Goal: Task Accomplishment & Management: Complete application form

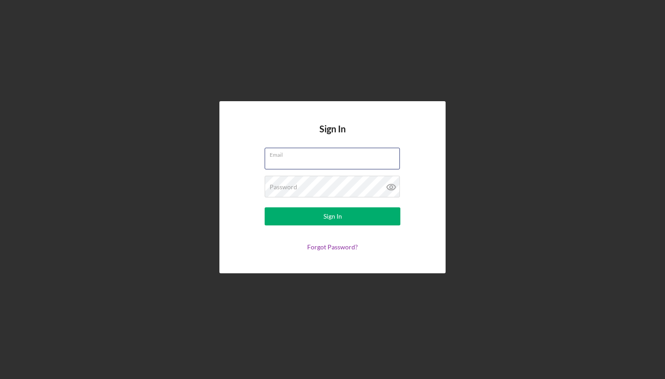
type input "[EMAIL_ADDRESS][DOMAIN_NAME]"
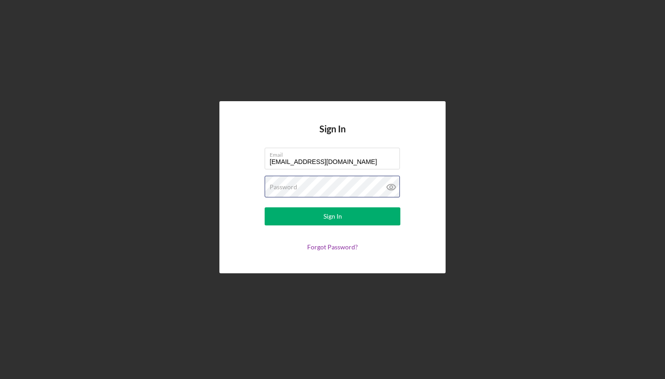
click at [332, 217] on button "Sign In" at bounding box center [332, 217] width 136 height 18
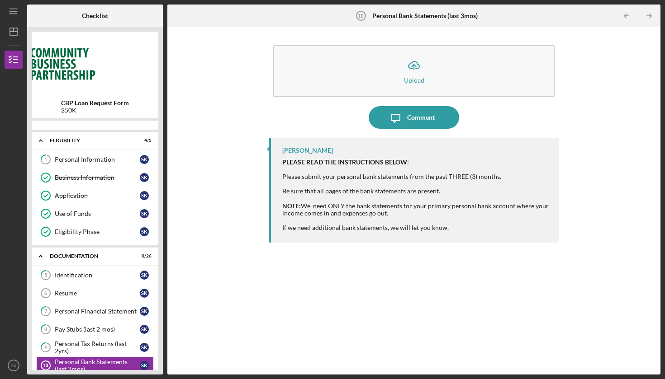
scroll to position [115, 0]
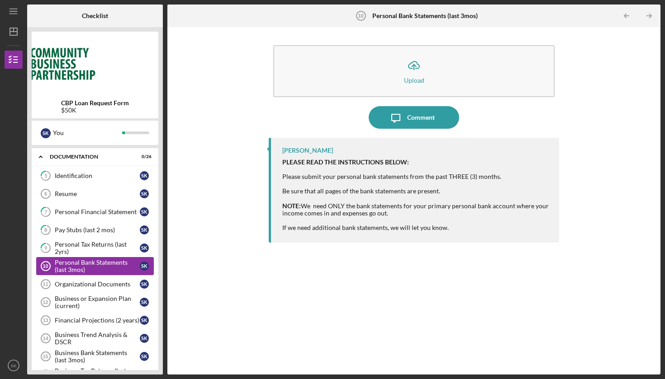
click at [97, 268] on div "Personal Bank Statements (last 3mos)" at bounding box center [97, 266] width 85 height 14
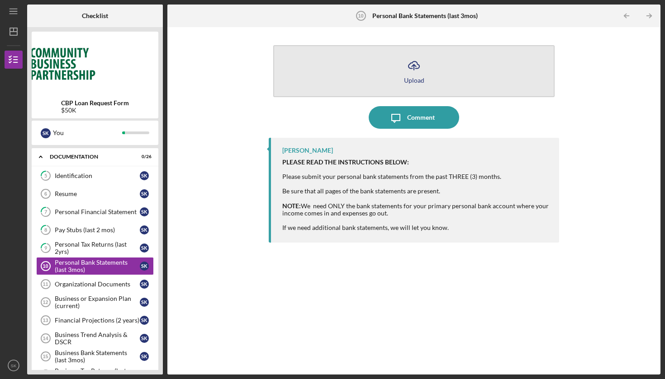
click at [421, 72] on icon "Icon/Upload" at bounding box center [413, 65] width 23 height 23
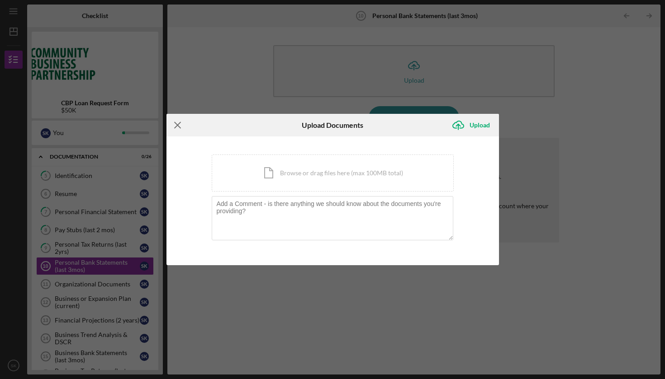
click at [172, 123] on icon "Icon/Menu Close" at bounding box center [177, 125] width 23 height 23
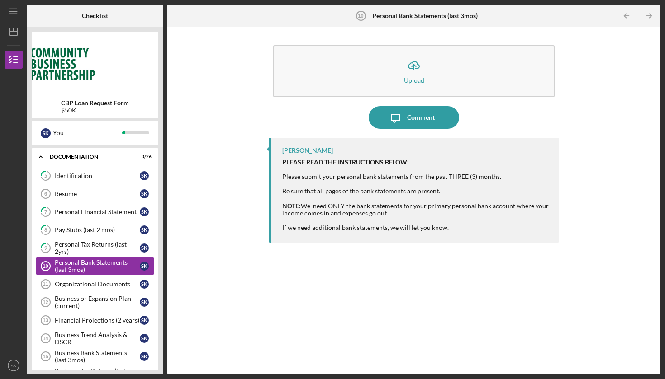
click at [87, 264] on div "Personal Bank Statements (last 3mos)" at bounding box center [97, 266] width 85 height 14
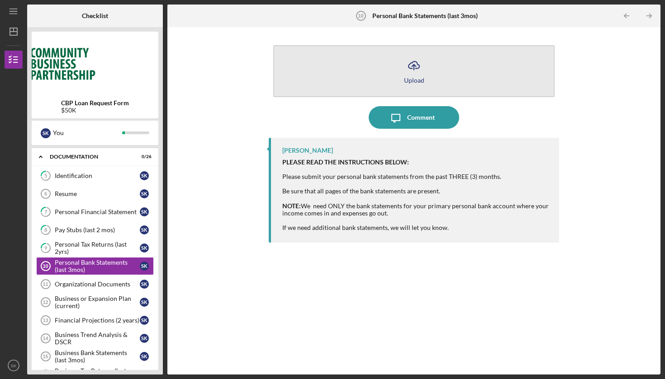
click at [415, 68] on icon "Icon/Upload" at bounding box center [413, 65] width 23 height 23
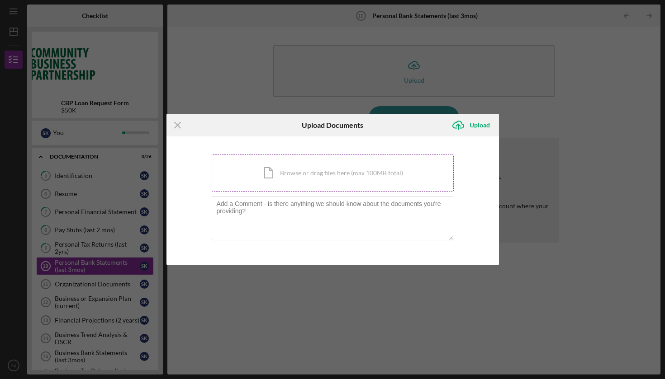
click at [339, 168] on div "Icon/Document Browse or drag files here (max 100MB total) Tap to choose files o…" at bounding box center [333, 173] width 242 height 37
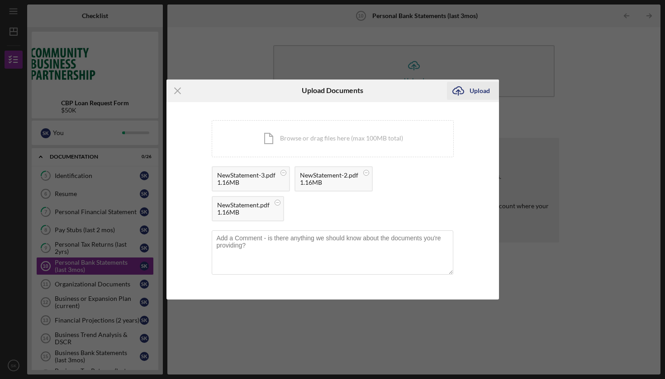
click at [484, 90] on div "Upload" at bounding box center [479, 91] width 20 height 18
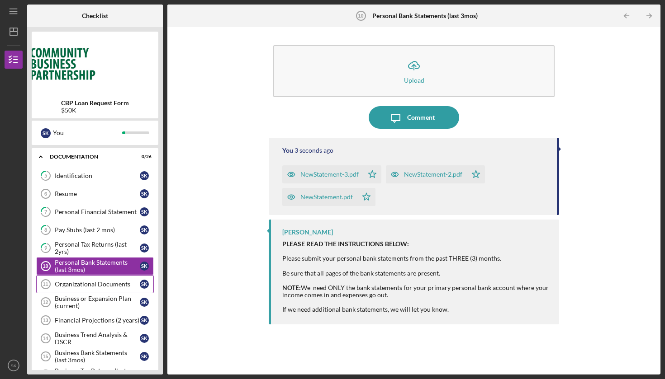
click at [96, 286] on div "Organizational Documents" at bounding box center [97, 284] width 85 height 7
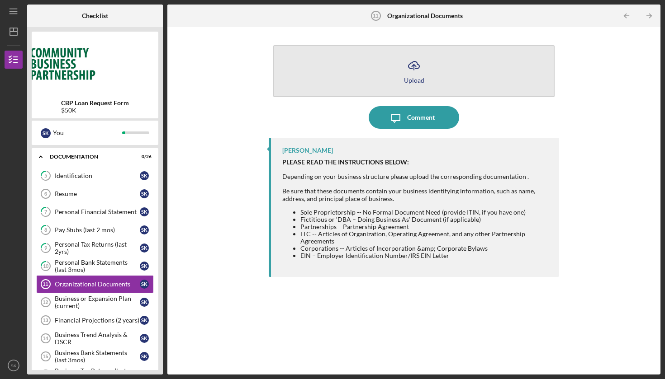
click at [419, 68] on icon "button" at bounding box center [413, 64] width 11 height 7
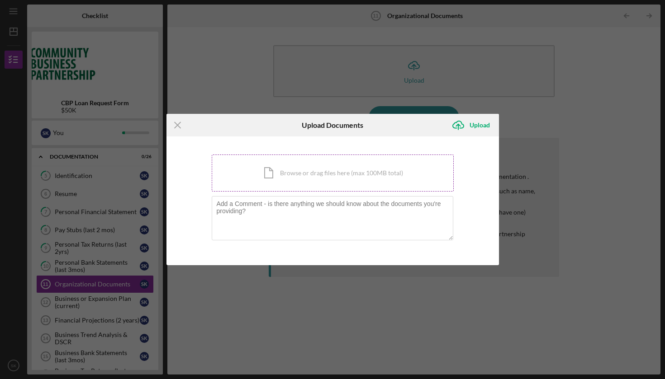
click at [304, 171] on div "Icon/Document Browse or drag files here (max 100MB total) Tap to choose files o…" at bounding box center [333, 173] width 242 height 37
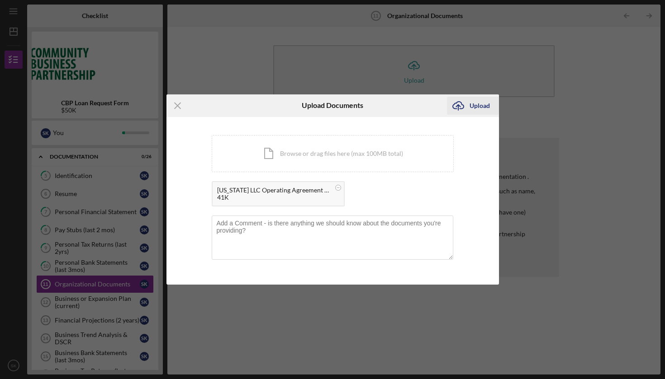
click at [477, 103] on div "Upload" at bounding box center [479, 106] width 20 height 18
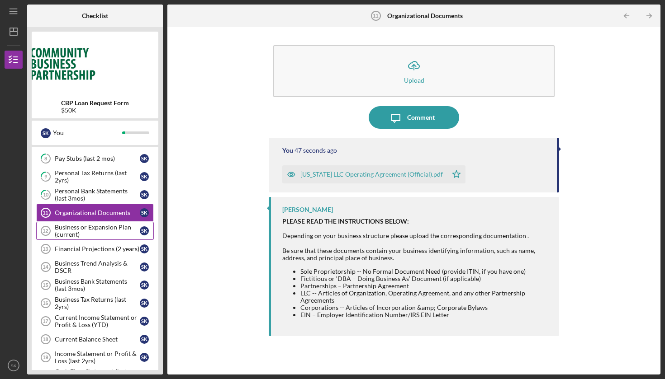
scroll to position [189, 0]
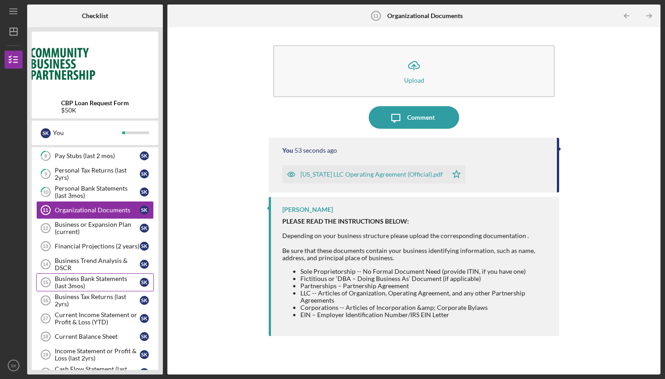
click at [92, 280] on div "Business Bank Statements (last 3mos)" at bounding box center [97, 282] width 85 height 14
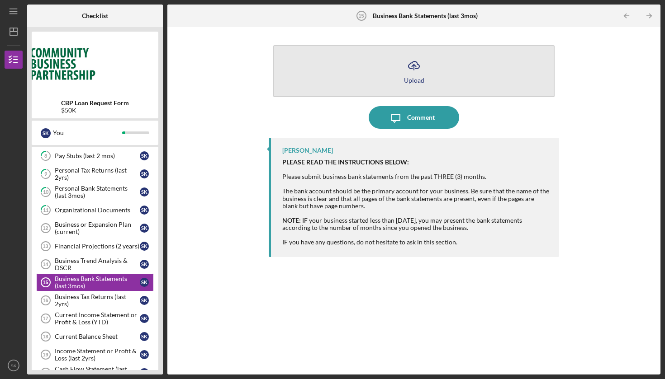
click at [411, 71] on icon "Icon/Upload" at bounding box center [413, 65] width 23 height 23
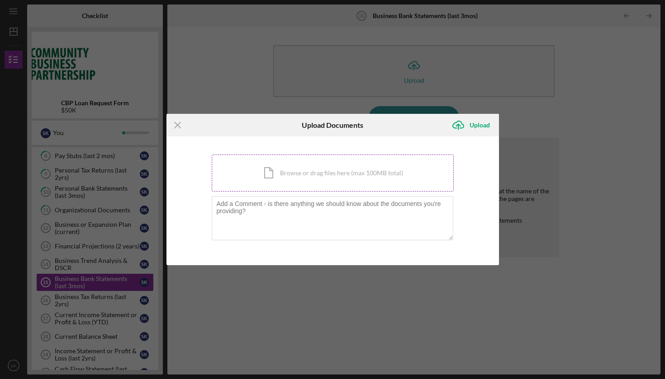
click at [311, 189] on div "Icon/Document Browse or drag files here (max 100MB total) Tap to choose files o…" at bounding box center [333, 173] width 242 height 37
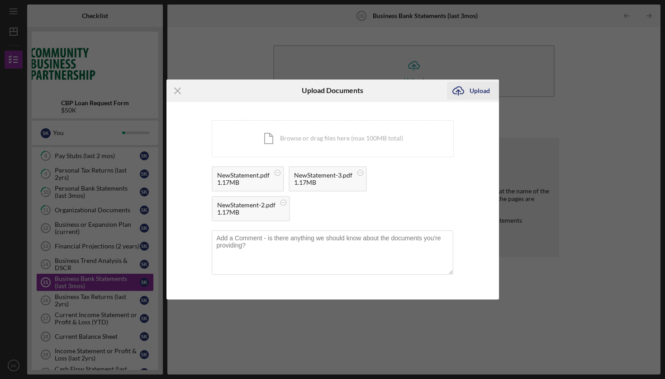
click at [492, 88] on button "Icon/Upload Upload" at bounding box center [473, 91] width 52 height 18
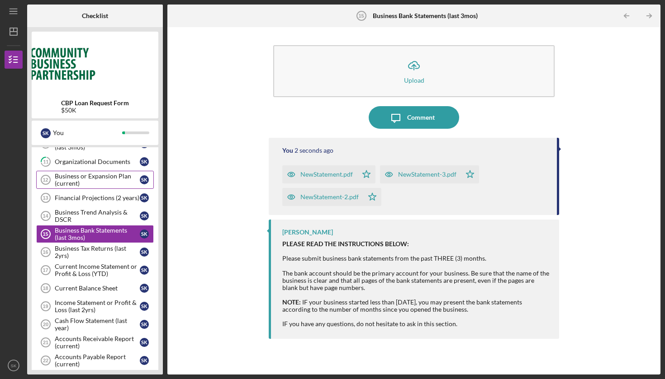
scroll to position [238, 0]
click at [90, 249] on div "Business Tax Returns (last 2yrs)" at bounding box center [97, 252] width 85 height 14
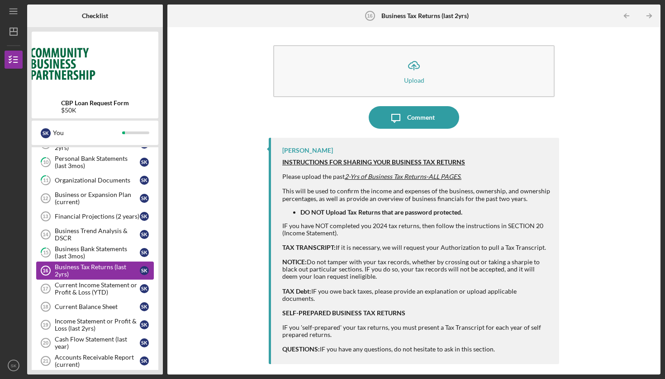
scroll to position [220, 0]
click at [99, 269] on div "Business Tax Returns (last 2yrs)" at bounding box center [97, 270] width 85 height 14
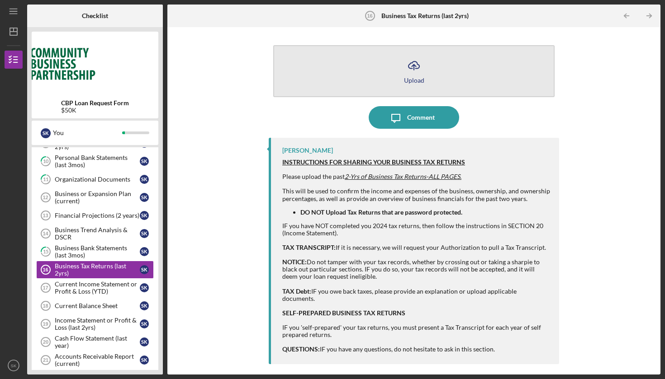
click at [410, 68] on icon "button" at bounding box center [413, 64] width 11 height 7
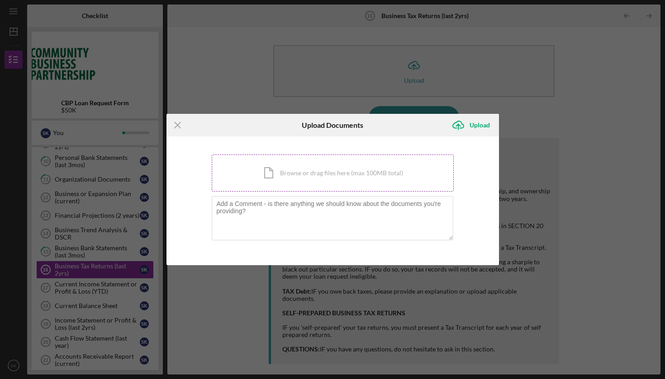
click at [294, 164] on div "Icon/Document Browse or drag files here (max 100MB total) Tap to choose files o…" at bounding box center [333, 173] width 242 height 37
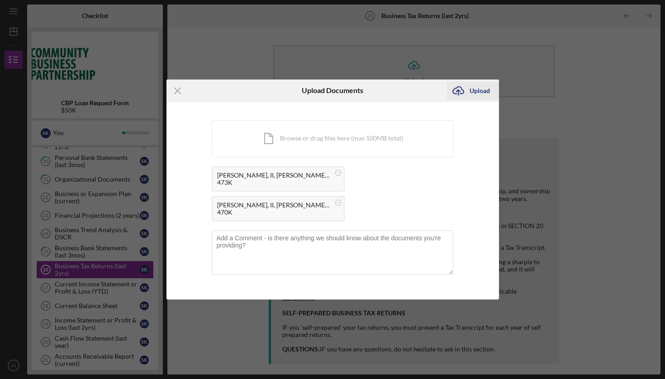
click at [482, 90] on div "Upload" at bounding box center [479, 91] width 20 height 18
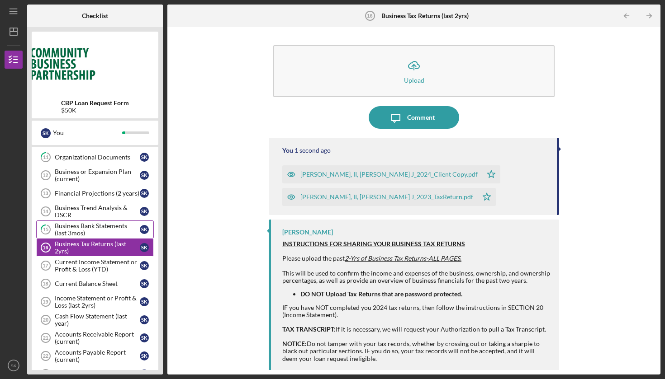
scroll to position [244, 0]
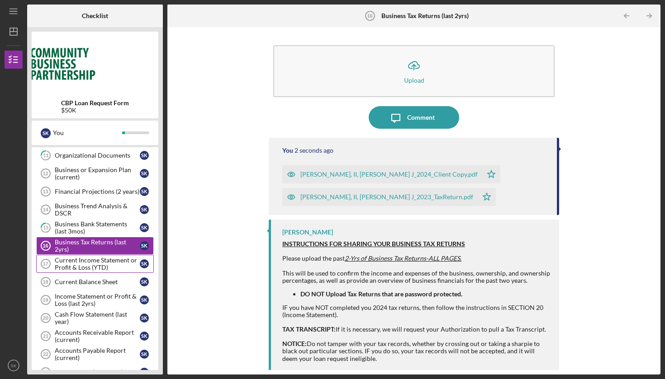
click at [88, 260] on div "Current Income Statement or Profit & Loss (YTD)" at bounding box center [97, 264] width 85 height 14
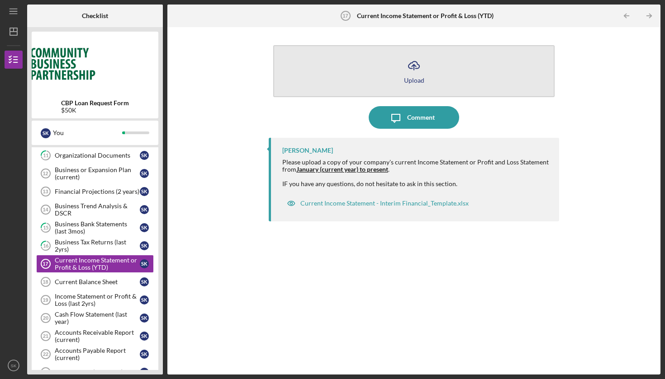
click at [415, 75] on icon "Icon/Upload" at bounding box center [413, 65] width 23 height 23
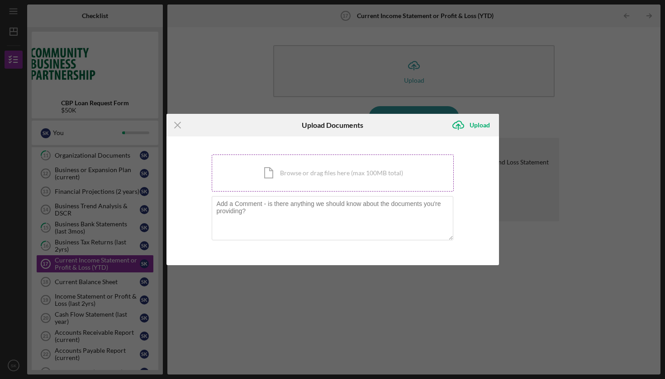
click at [301, 175] on div "Icon/Document Browse or drag files here (max 100MB total) Tap to choose files o…" at bounding box center [333, 173] width 242 height 37
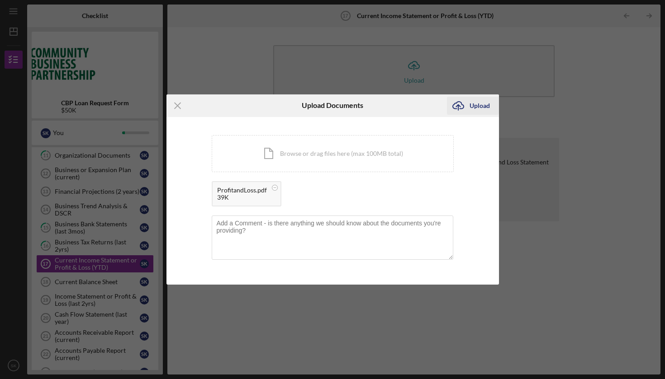
click at [477, 109] on div "Upload" at bounding box center [479, 106] width 20 height 18
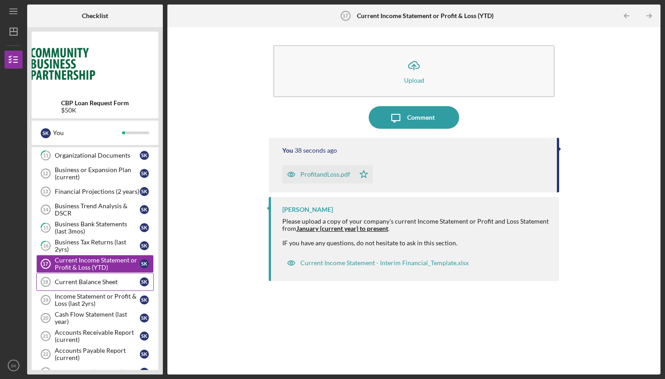
click at [95, 283] on div "Current Balance Sheet" at bounding box center [97, 281] width 85 height 7
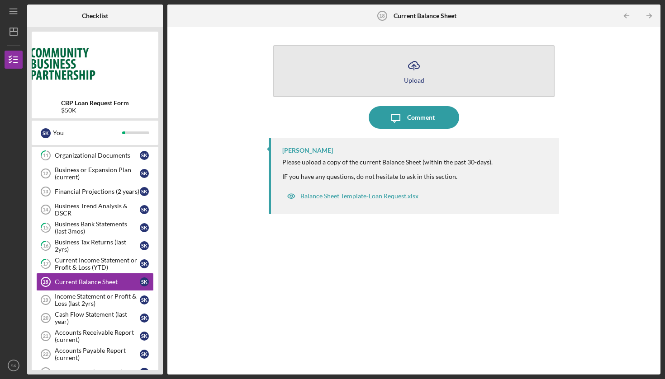
click at [406, 64] on icon "Icon/Upload" at bounding box center [413, 65] width 23 height 23
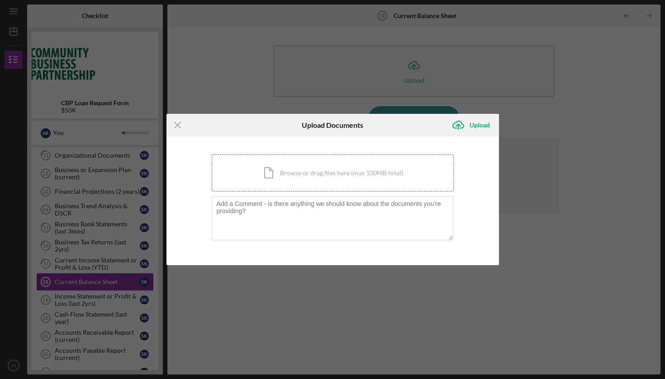
click at [304, 166] on div "Icon/Document Browse or drag files here (max 100MB total) Tap to choose files o…" at bounding box center [333, 173] width 242 height 37
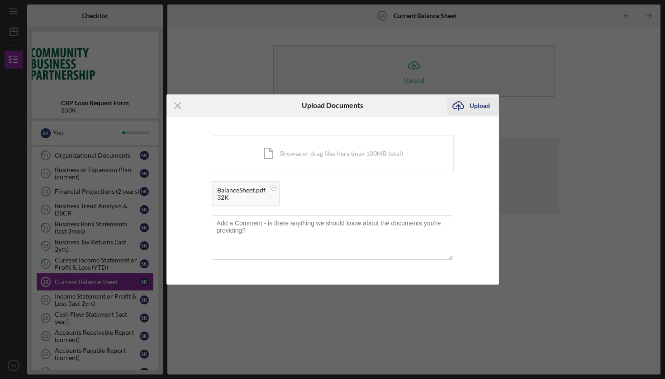
click at [479, 108] on div "Upload" at bounding box center [479, 106] width 20 height 18
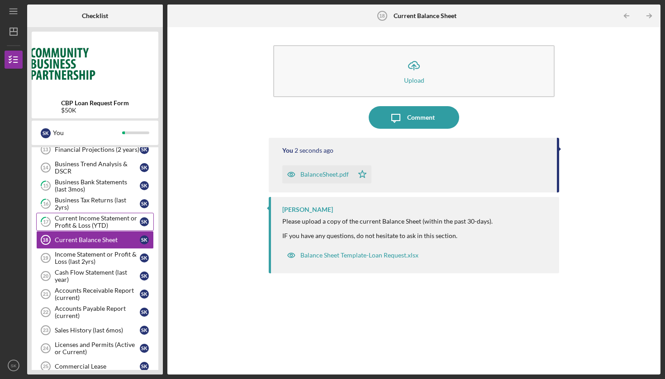
scroll to position [287, 0]
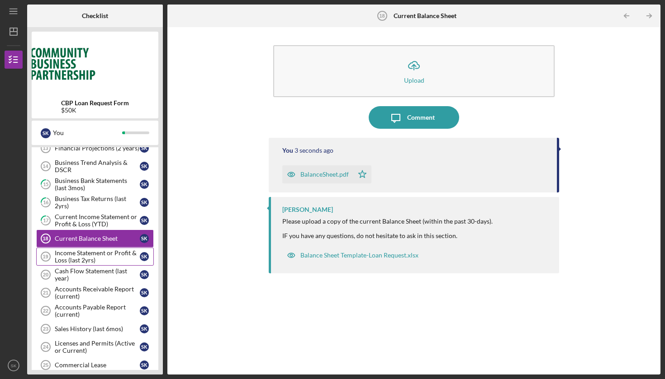
click at [101, 258] on div "Income Statement or Profit & Loss (last 2yrs)" at bounding box center [97, 257] width 85 height 14
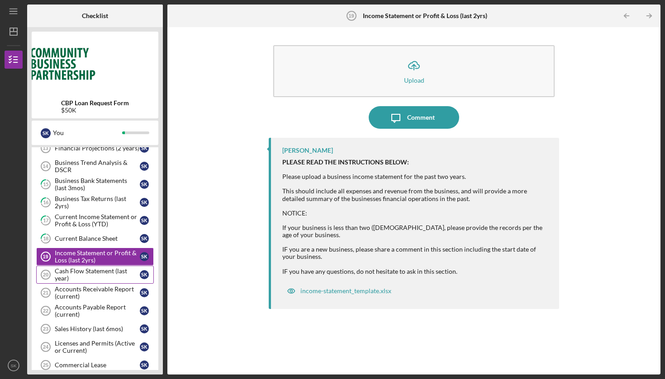
click at [108, 271] on div "Cash Flow Statement (last year)" at bounding box center [97, 275] width 85 height 14
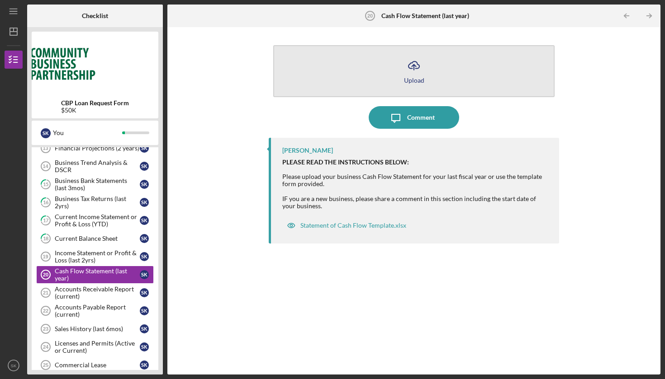
click at [425, 75] on button "Icon/Upload Upload" at bounding box center [413, 71] width 281 height 52
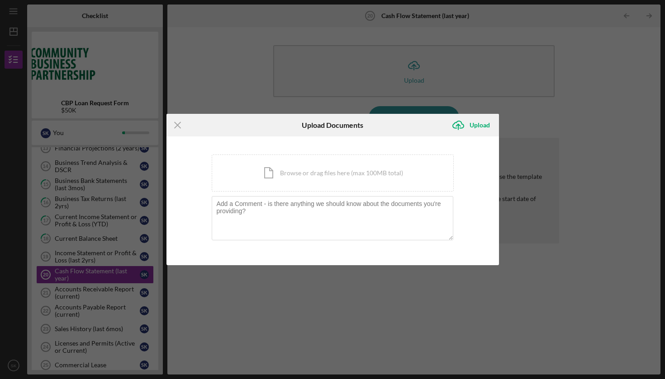
click at [356, 193] on div "You're uploading documents related to Cash Flow Statement (last year) . Icon/Do…" at bounding box center [333, 201] width 242 height 93
click at [355, 176] on div "Icon/Document Browse or drag files here (max 100MB total) Tap to choose files o…" at bounding box center [333, 173] width 242 height 37
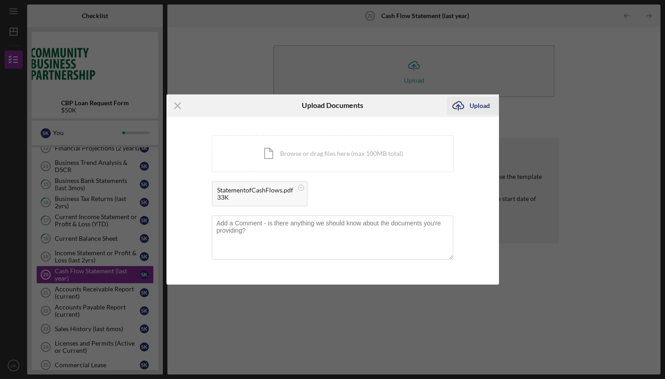
click at [477, 102] on div "Upload" at bounding box center [479, 106] width 20 height 18
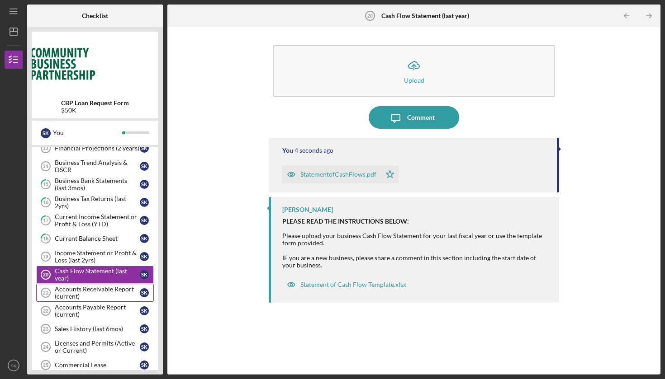
click at [97, 293] on div "Accounts Receivable Report (current)" at bounding box center [97, 293] width 85 height 14
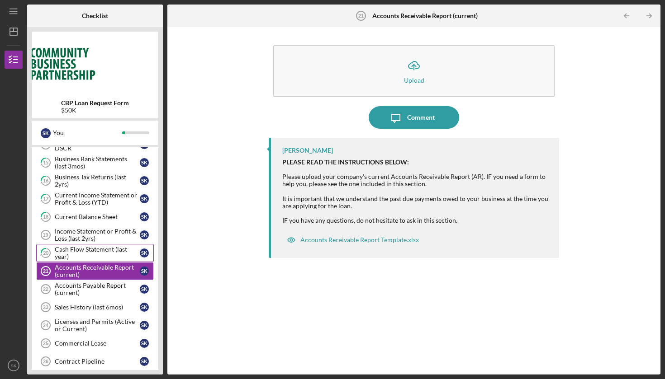
scroll to position [312, 0]
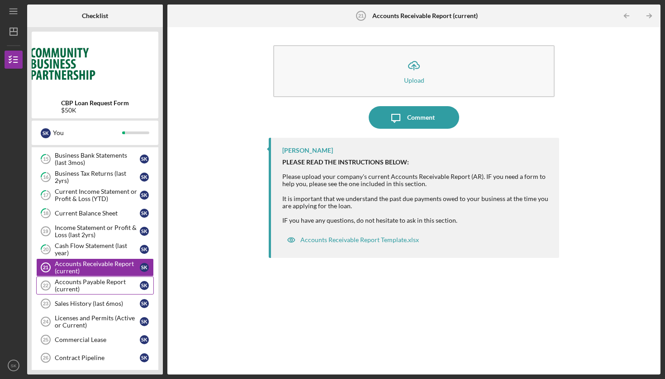
click at [101, 285] on div "Accounts Payable Report (current)" at bounding box center [97, 285] width 85 height 14
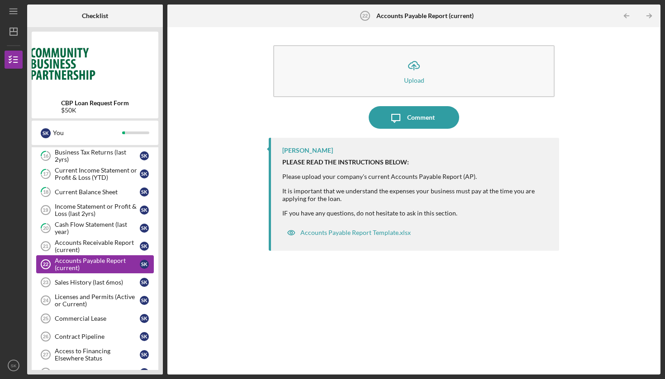
scroll to position [335, 0]
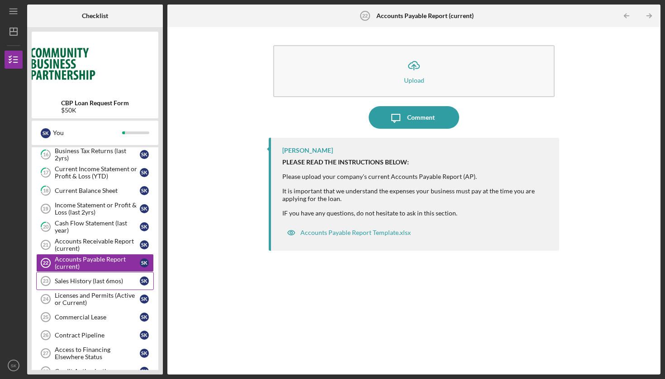
click at [90, 282] on div "Sales History (last 6mos)" at bounding box center [97, 281] width 85 height 7
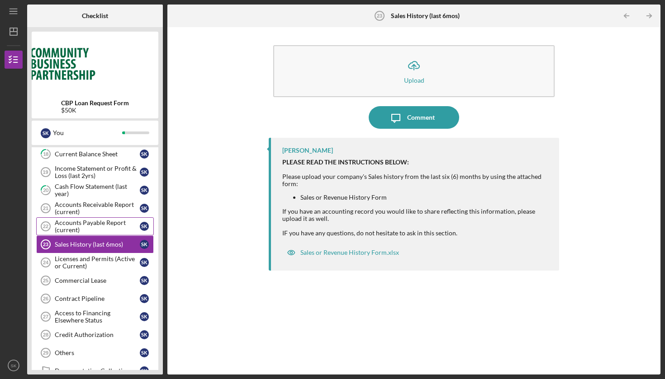
scroll to position [379, 0]
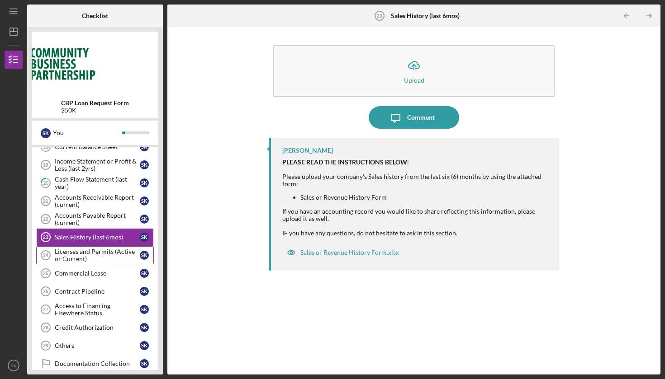
click at [99, 255] on div "Licenses and Permits (Active or Current)" at bounding box center [97, 255] width 85 height 14
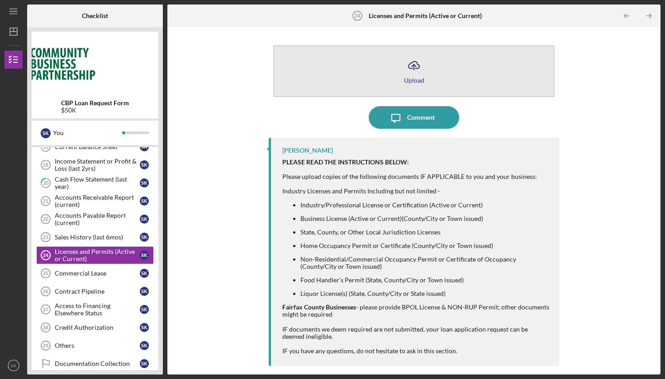
click at [408, 74] on icon "Icon/Upload" at bounding box center [413, 65] width 23 height 23
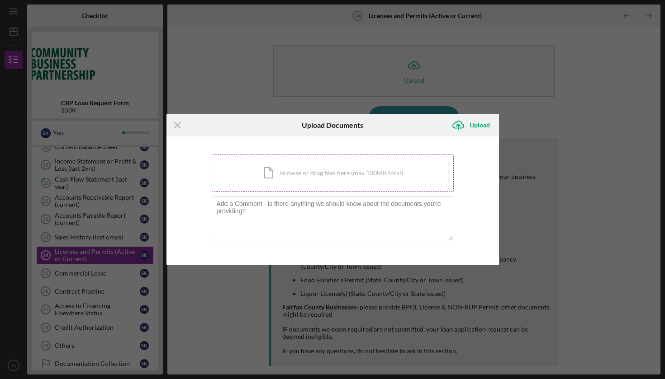
click at [309, 173] on div "Icon/Document Browse or drag files here (max 100MB total) Tap to choose files o…" at bounding box center [333, 173] width 242 height 37
click at [171, 127] on icon "Icon/Menu Close" at bounding box center [177, 125] width 23 height 23
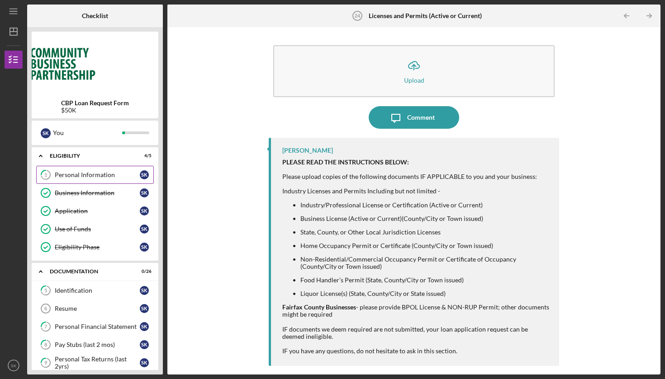
click at [98, 175] on div "Personal Information" at bounding box center [97, 174] width 85 height 7
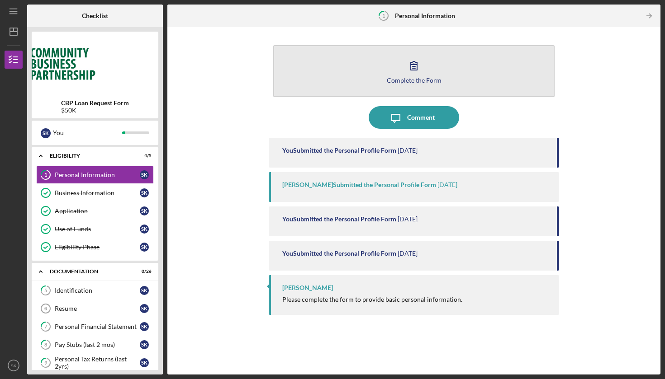
click at [415, 74] on icon "button" at bounding box center [413, 65] width 23 height 23
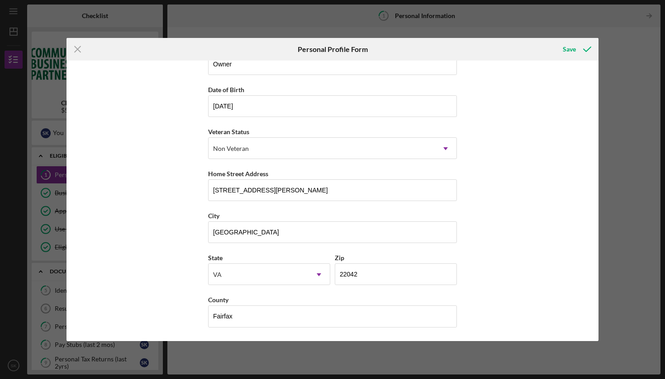
scroll to position [65, 0]
click at [574, 47] on div "Save" at bounding box center [568, 49] width 13 height 18
